Goal: Task Accomplishment & Management: Use online tool/utility

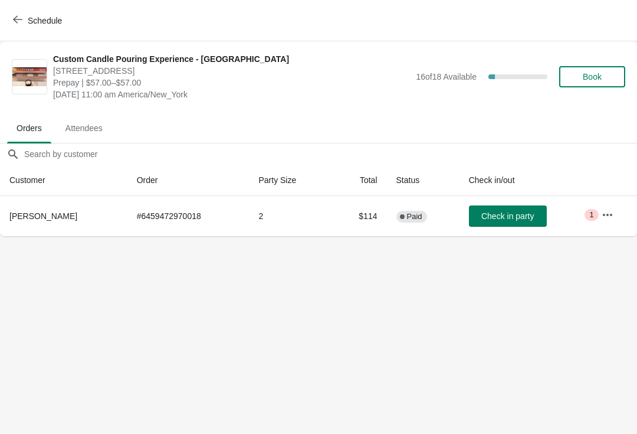
click at [520, 214] on span "Check in party" at bounding box center [507, 215] width 53 height 9
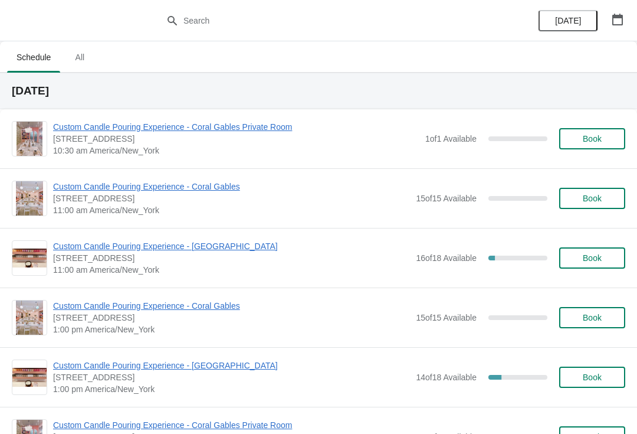
click at [486, 44] on ul "Schedule All" at bounding box center [319, 56] width 628 height 31
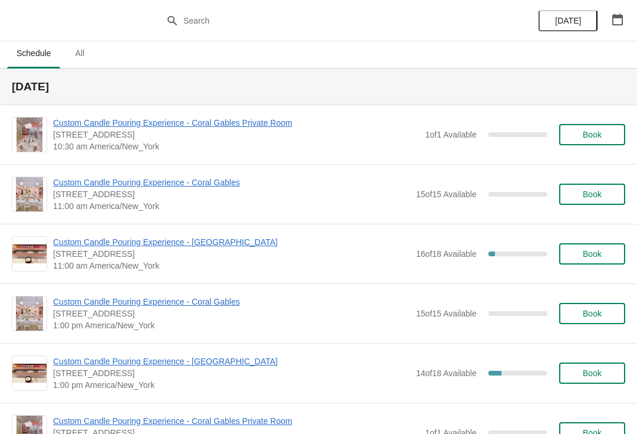
scroll to position [14, 0]
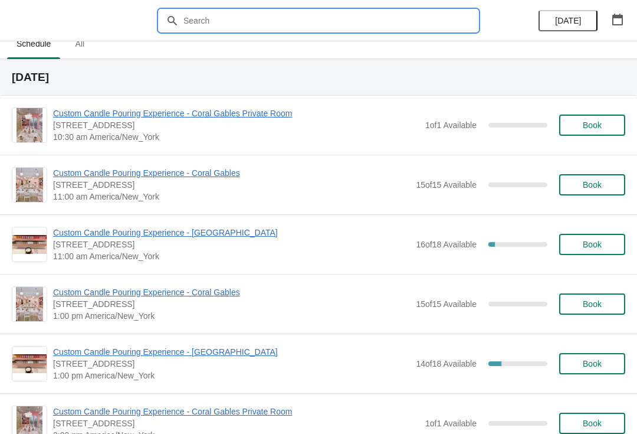
click at [477, 23] on input "text" at bounding box center [330, 20] width 295 height 21
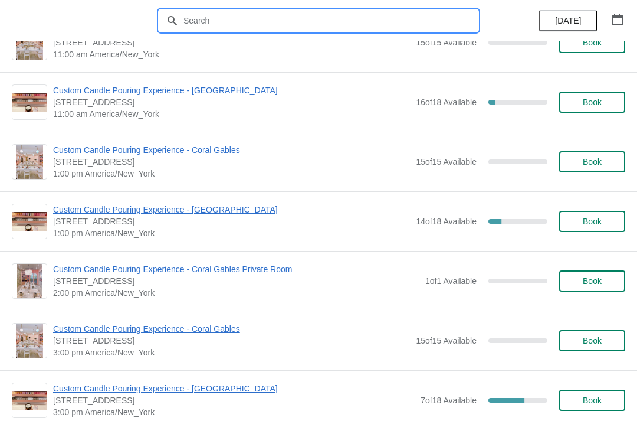
scroll to position [214, 0]
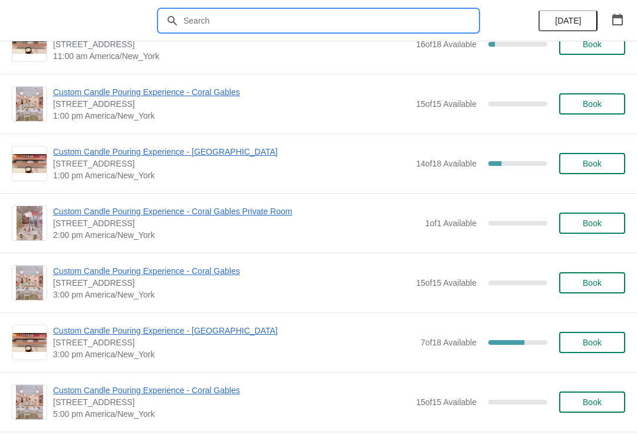
click at [290, 146] on span "Custom Candle Pouring Experience - [GEOGRAPHIC_DATA]" at bounding box center [231, 152] width 357 height 12
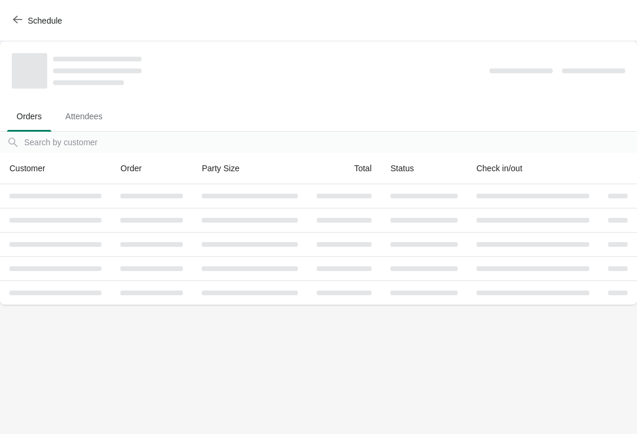
scroll to position [0, 0]
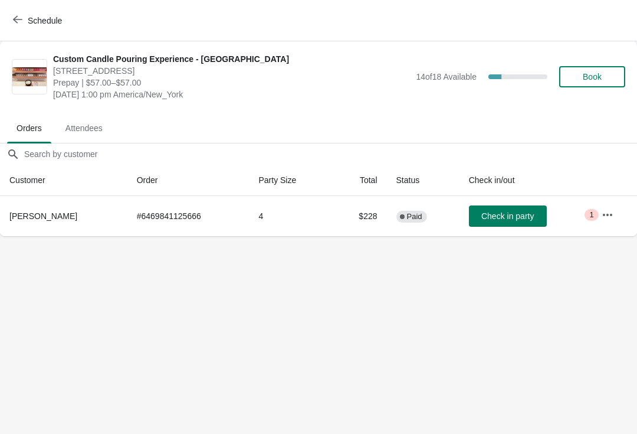
click at [38, 25] on span "Schedule" at bounding box center [45, 20] width 34 height 9
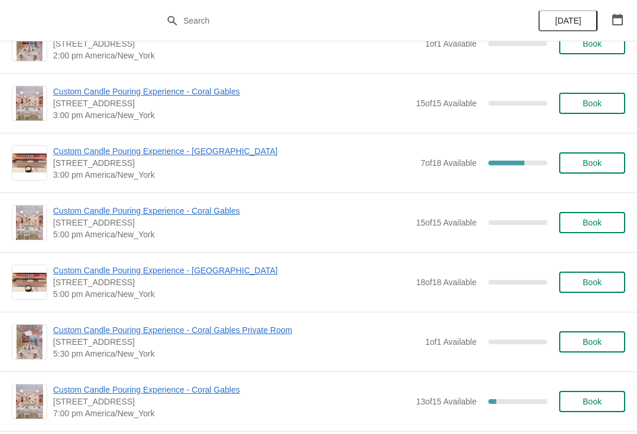
scroll to position [422, 0]
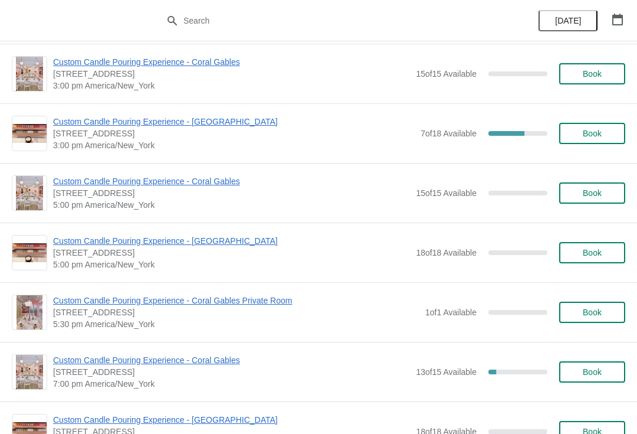
click at [238, 126] on span "Custom Candle Pouring Experience - [GEOGRAPHIC_DATA]" at bounding box center [234, 122] width 362 height 12
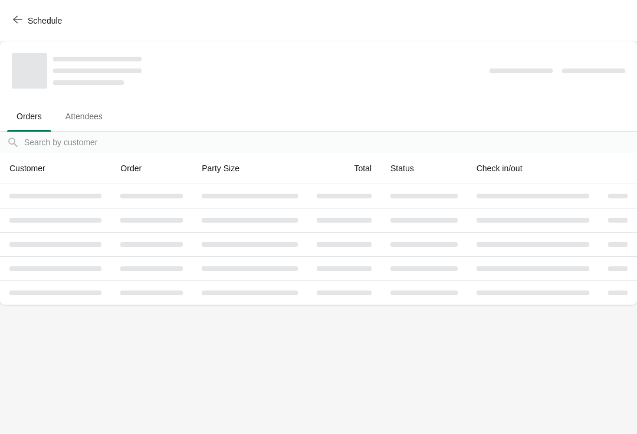
scroll to position [0, 0]
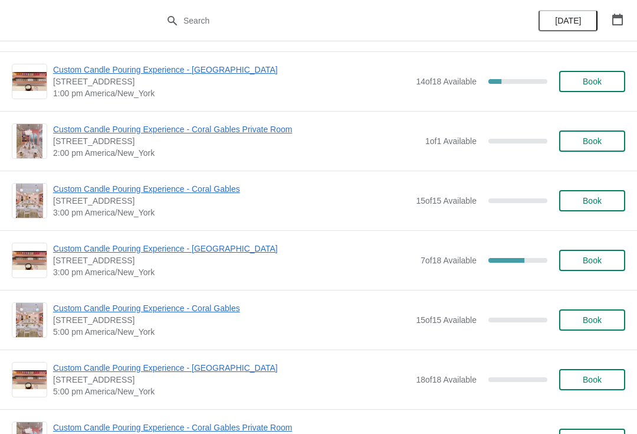
scroll to position [306, 0]
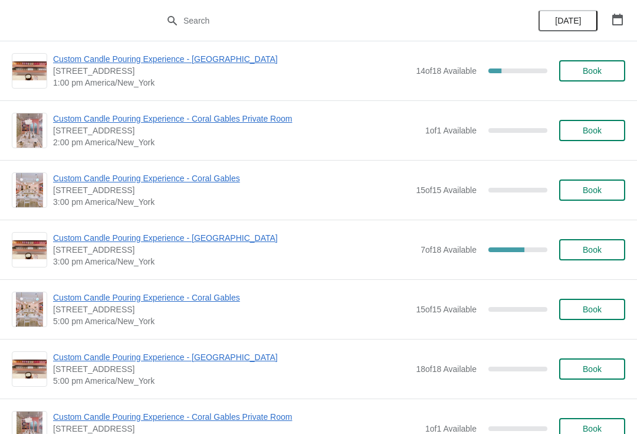
click at [110, 241] on span "Custom Candle Pouring Experience - [GEOGRAPHIC_DATA]" at bounding box center [234, 238] width 362 height 12
